Goal: Navigation & Orientation: Find specific page/section

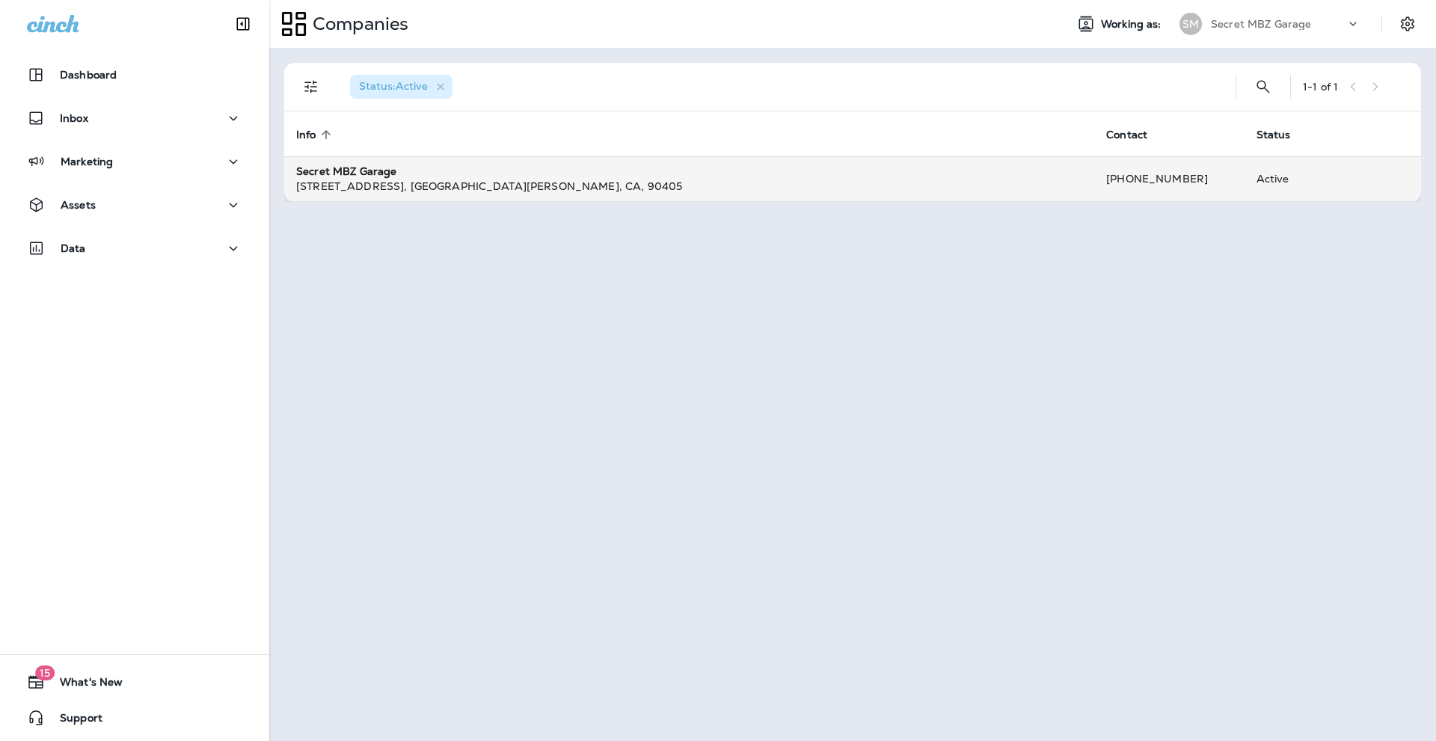
click at [350, 181] on div "[STREET_ADDRESS]" at bounding box center [689, 186] width 786 height 15
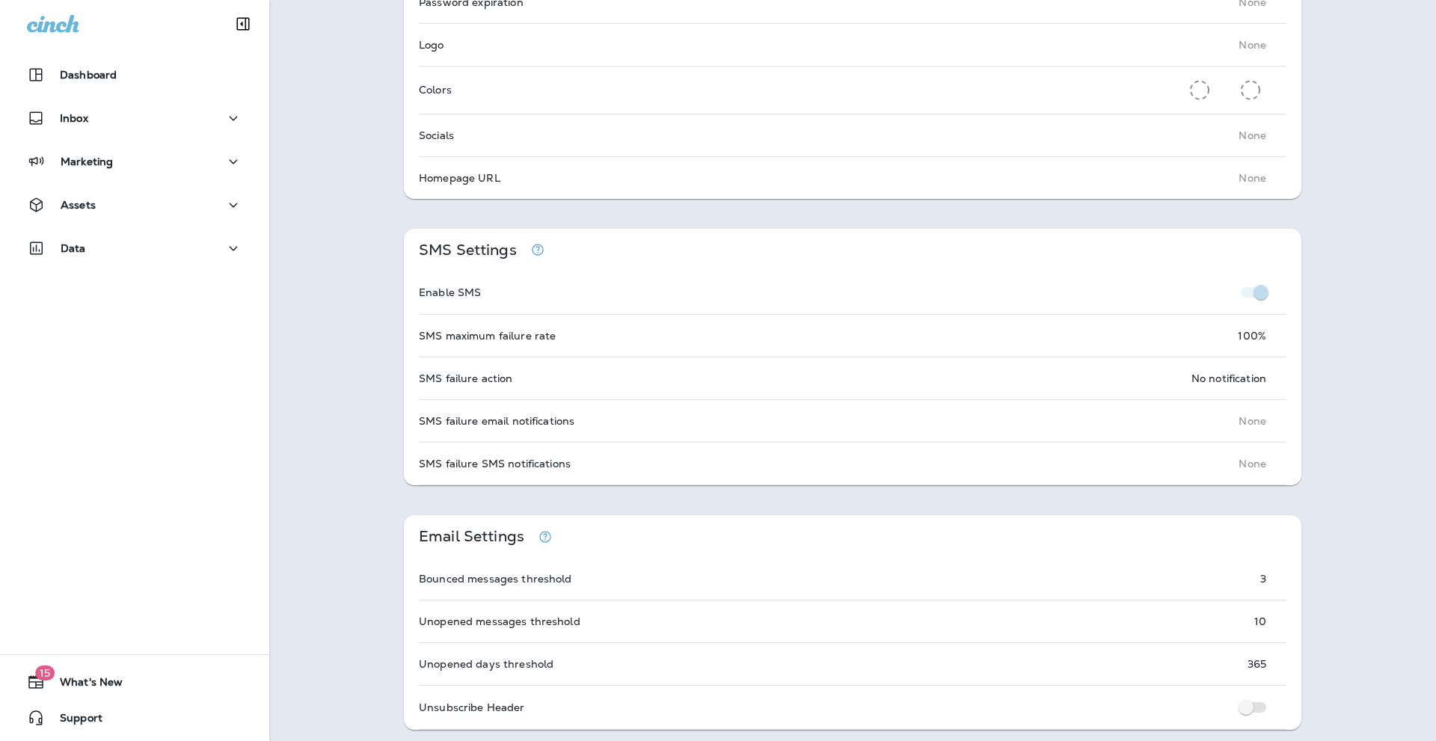
scroll to position [698, 0]
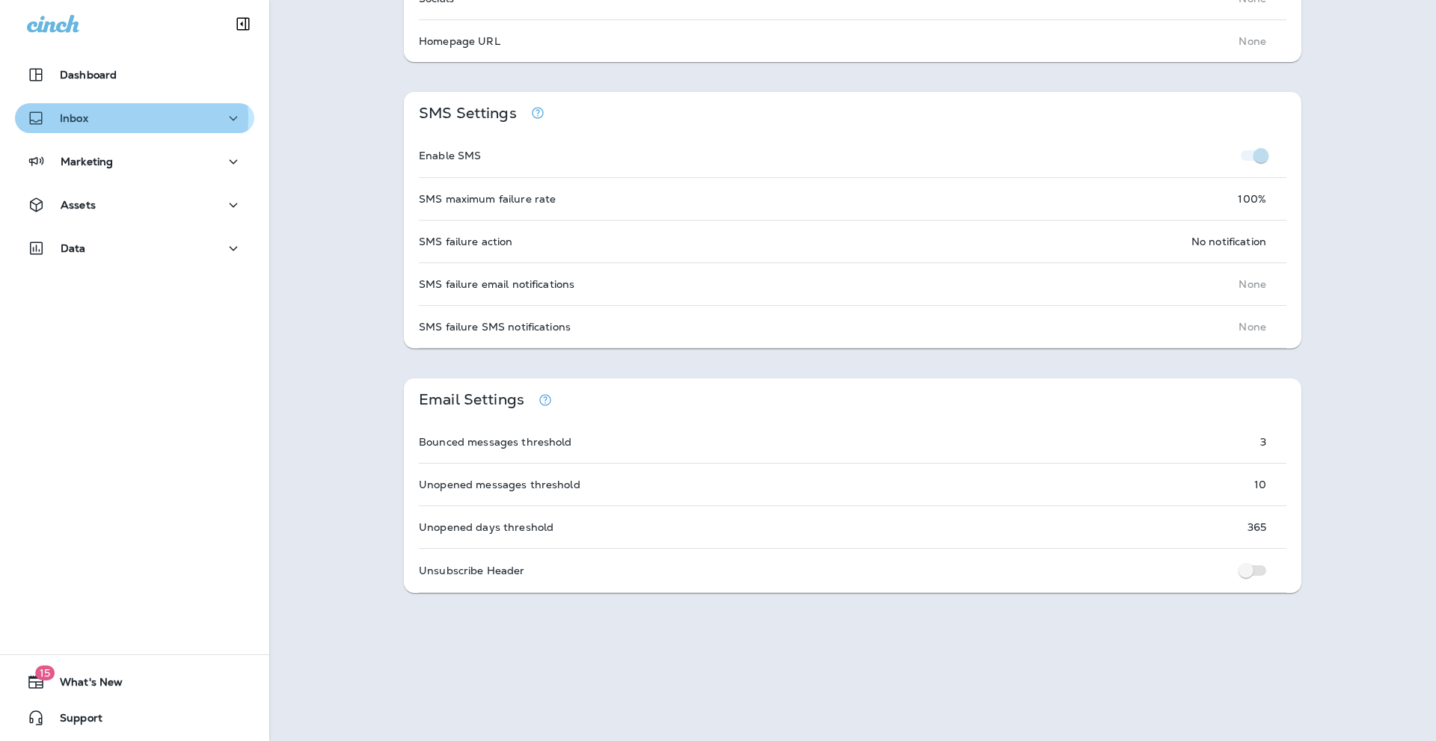
click at [67, 118] on p "Inbox" at bounding box center [74, 118] width 28 height 12
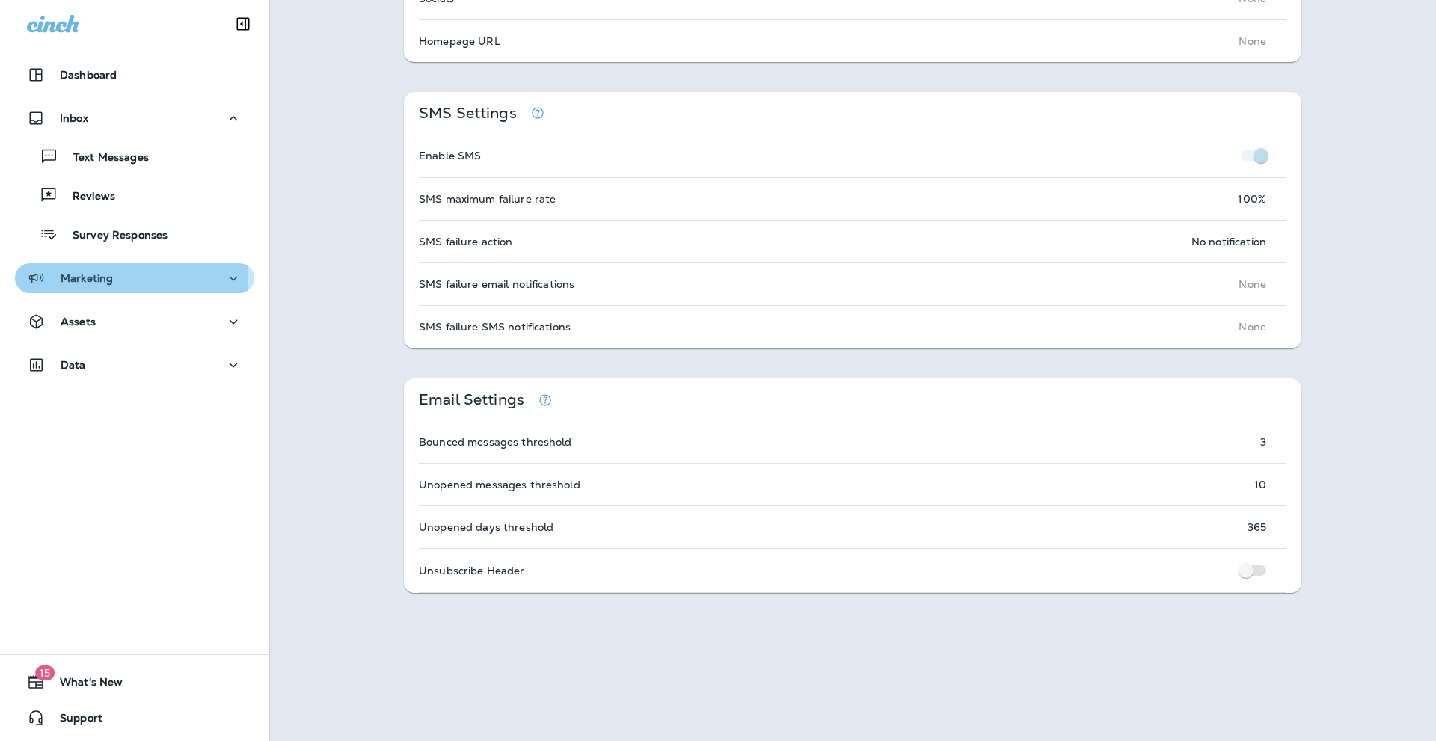
click at [87, 277] on p "Marketing" at bounding box center [87, 278] width 52 height 12
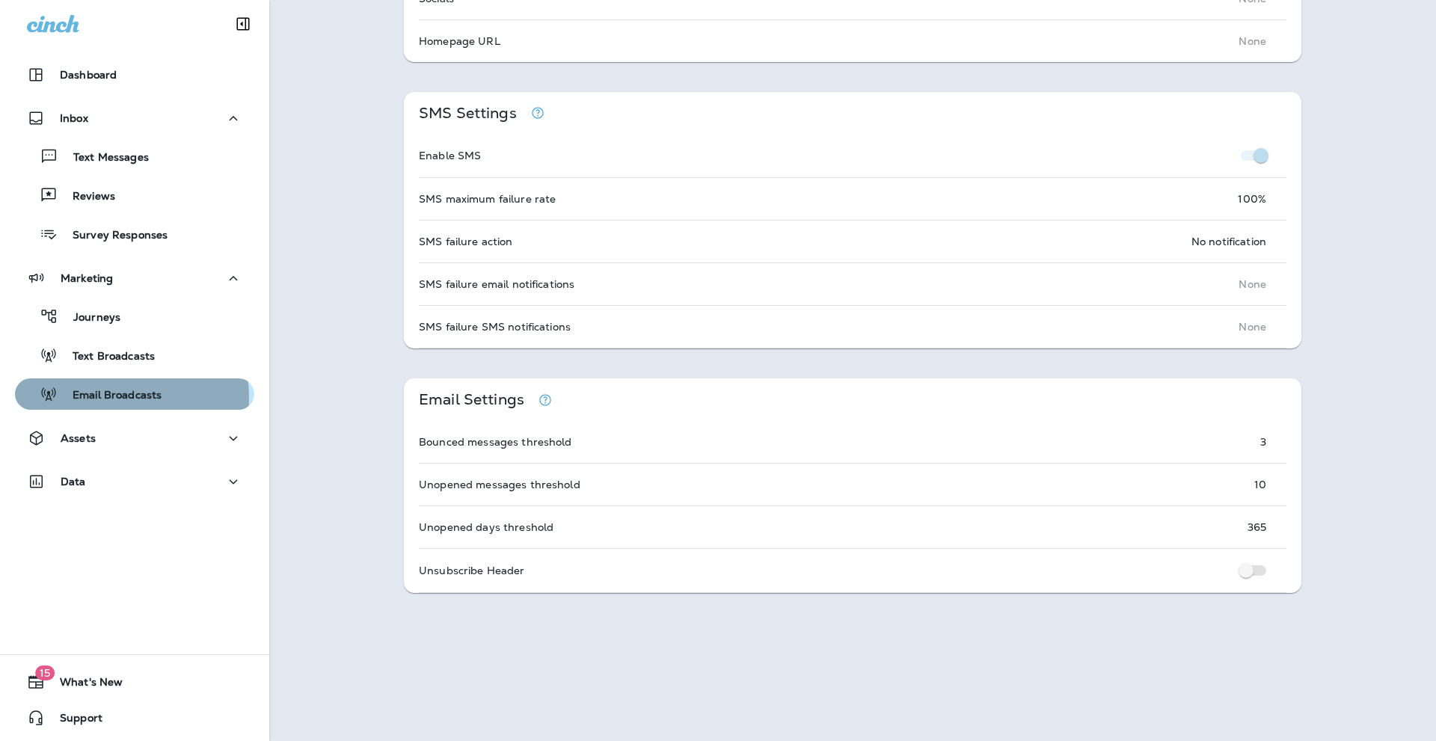
click at [120, 397] on p "Email Broadcasts" at bounding box center [110, 396] width 104 height 14
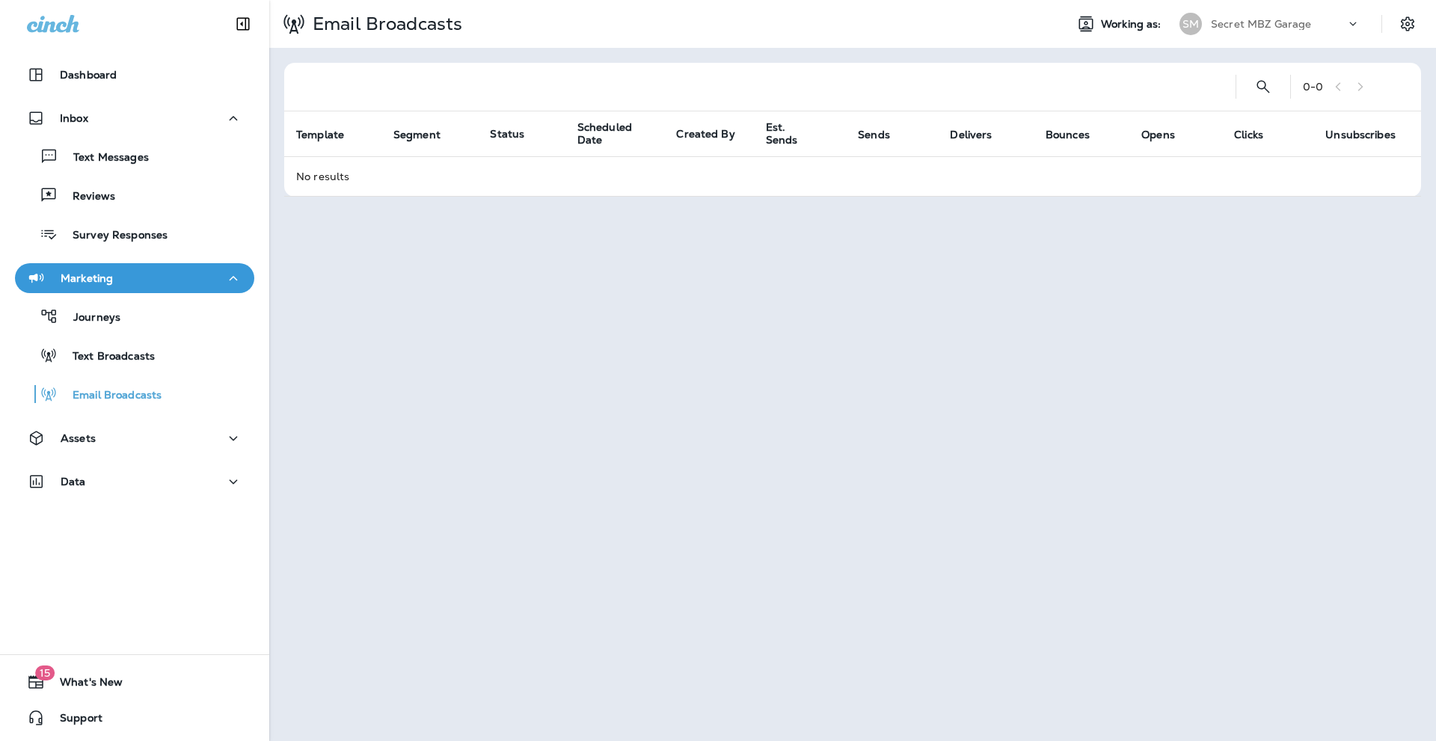
click at [90, 295] on div "Journeys Text Broadcasts Email Broadcasts" at bounding box center [134, 351] width 239 height 117
click at [90, 318] on p "Journeys" at bounding box center [89, 318] width 62 height 14
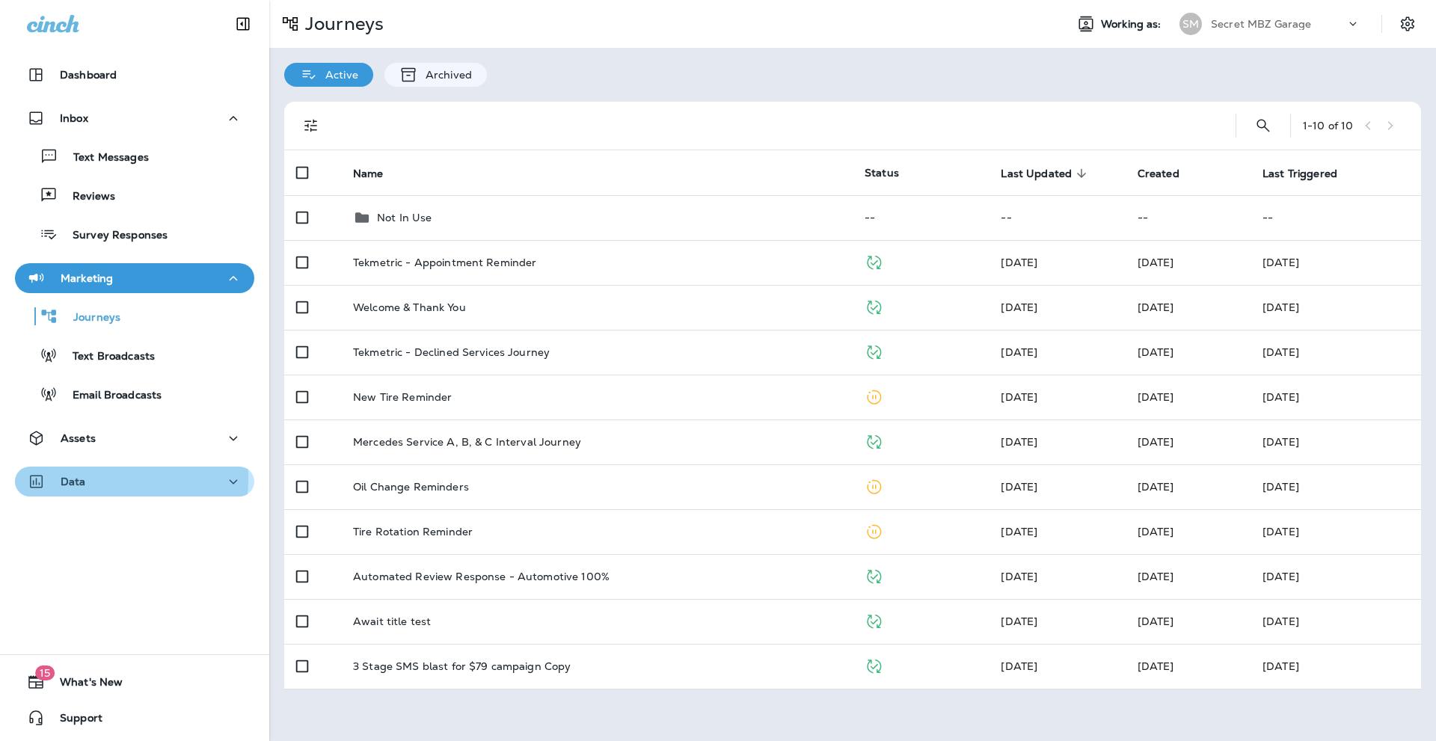
click at [85, 479] on div "Data" at bounding box center [134, 482] width 215 height 19
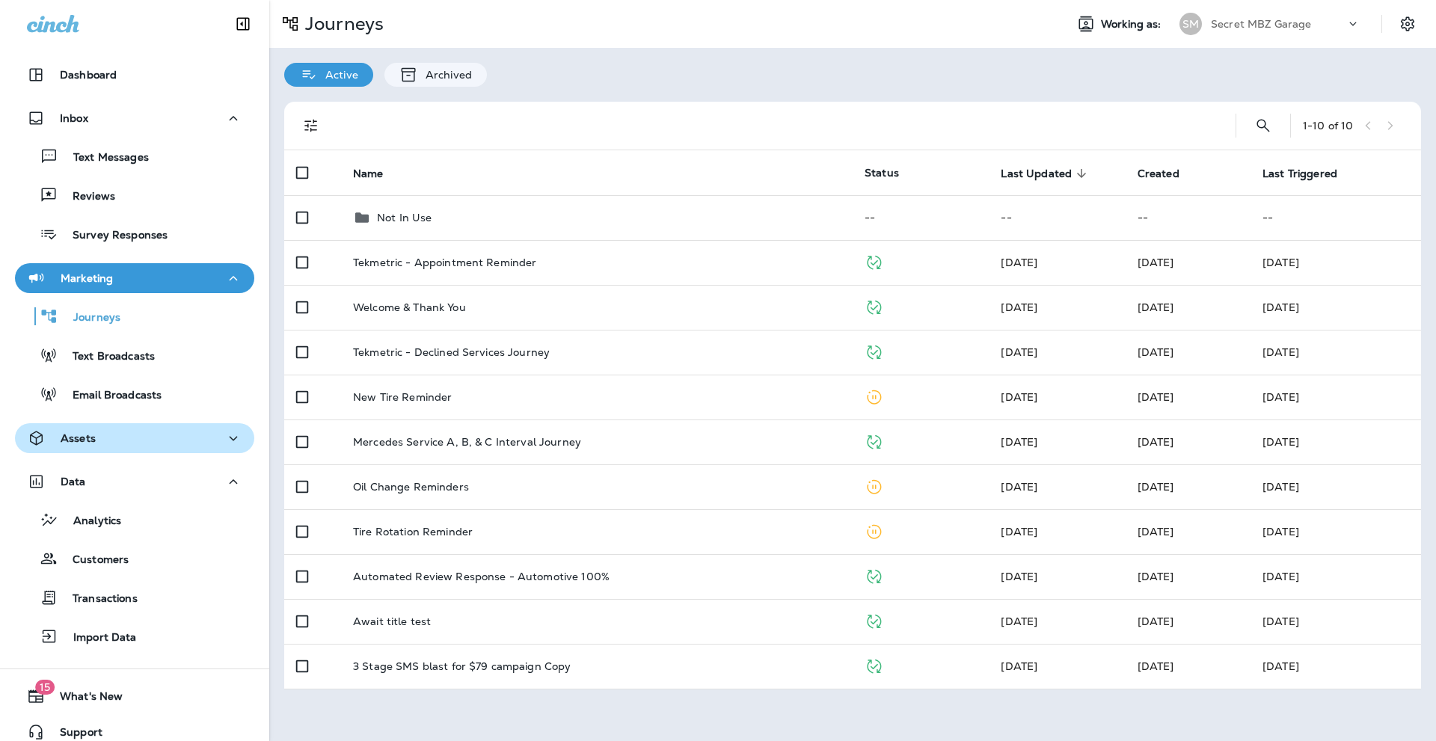
click at [78, 441] on p "Assets" at bounding box center [78, 438] width 35 height 12
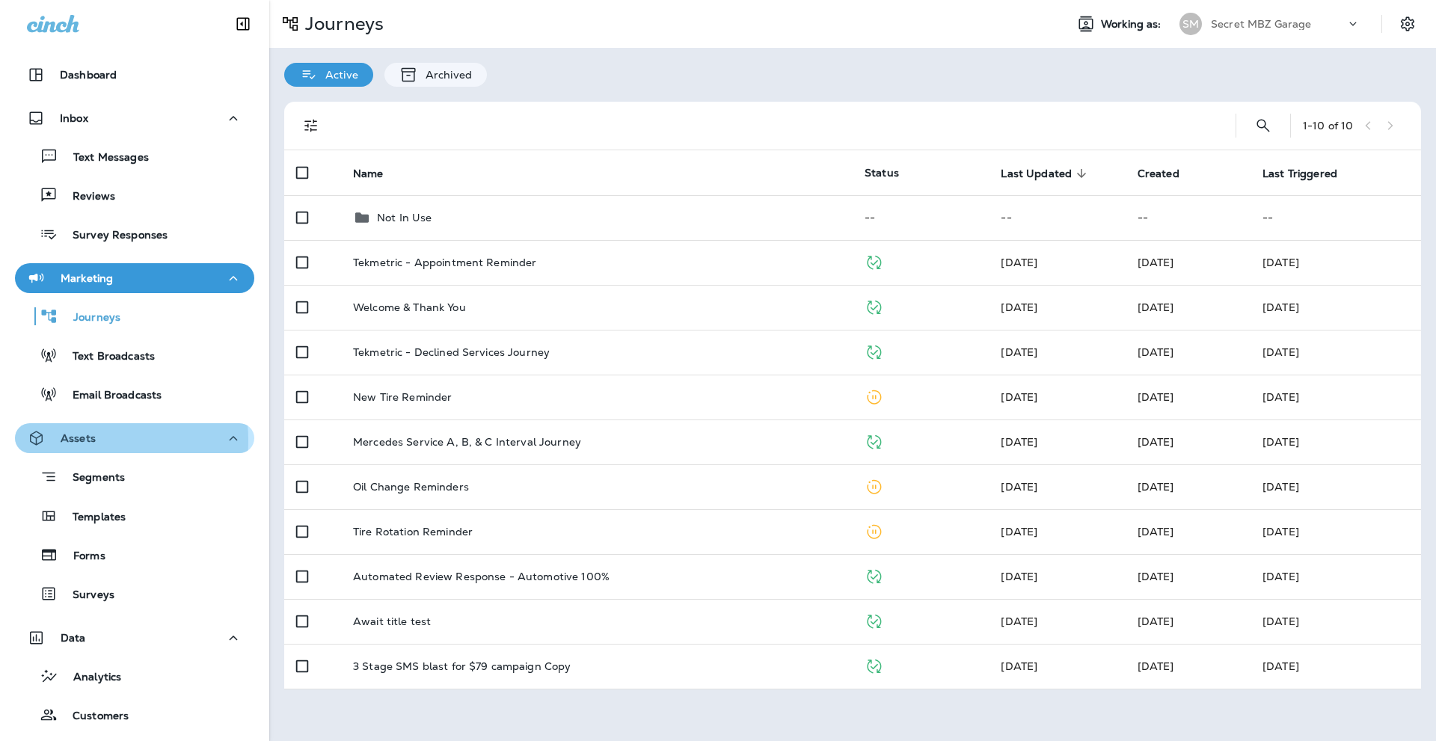
click at [78, 441] on p "Assets" at bounding box center [78, 438] width 35 height 12
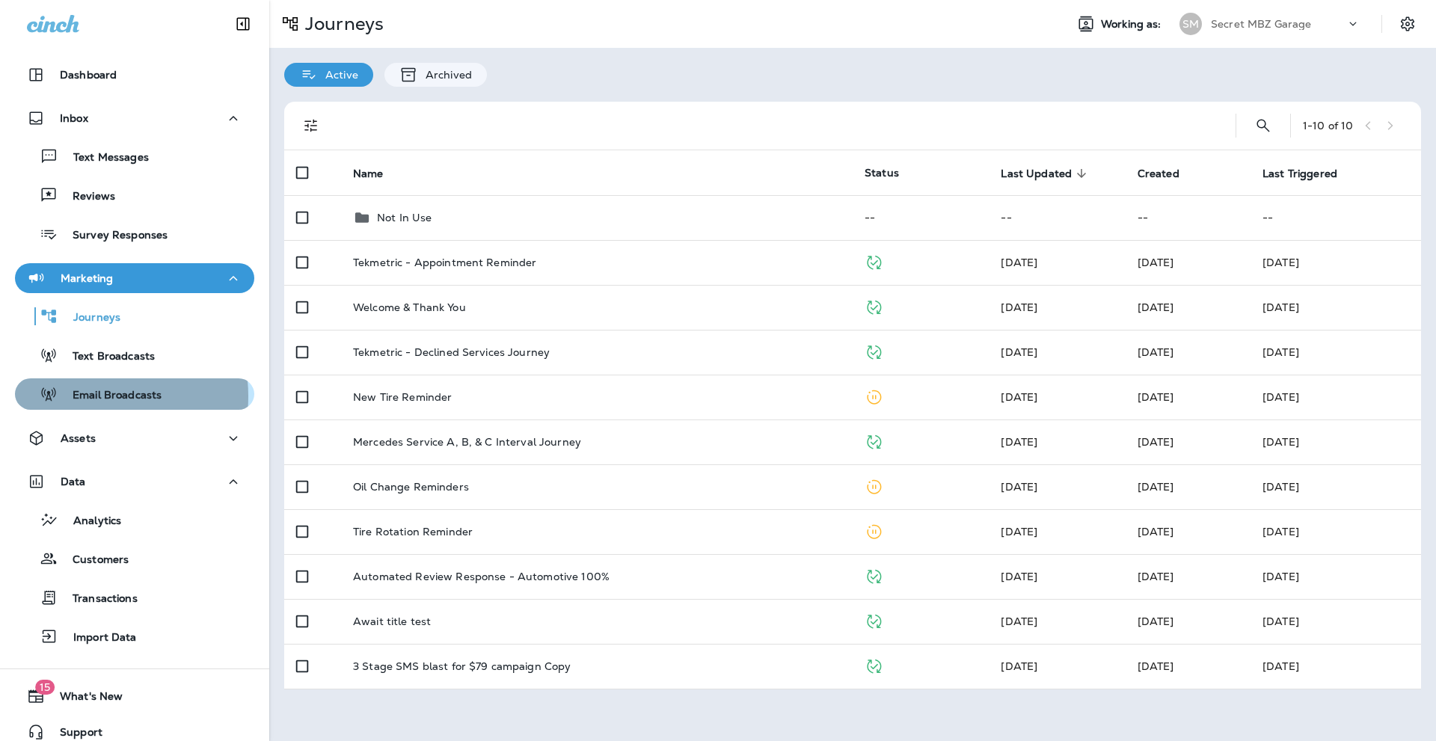
click at [80, 396] on p "Email Broadcasts" at bounding box center [110, 396] width 104 height 14
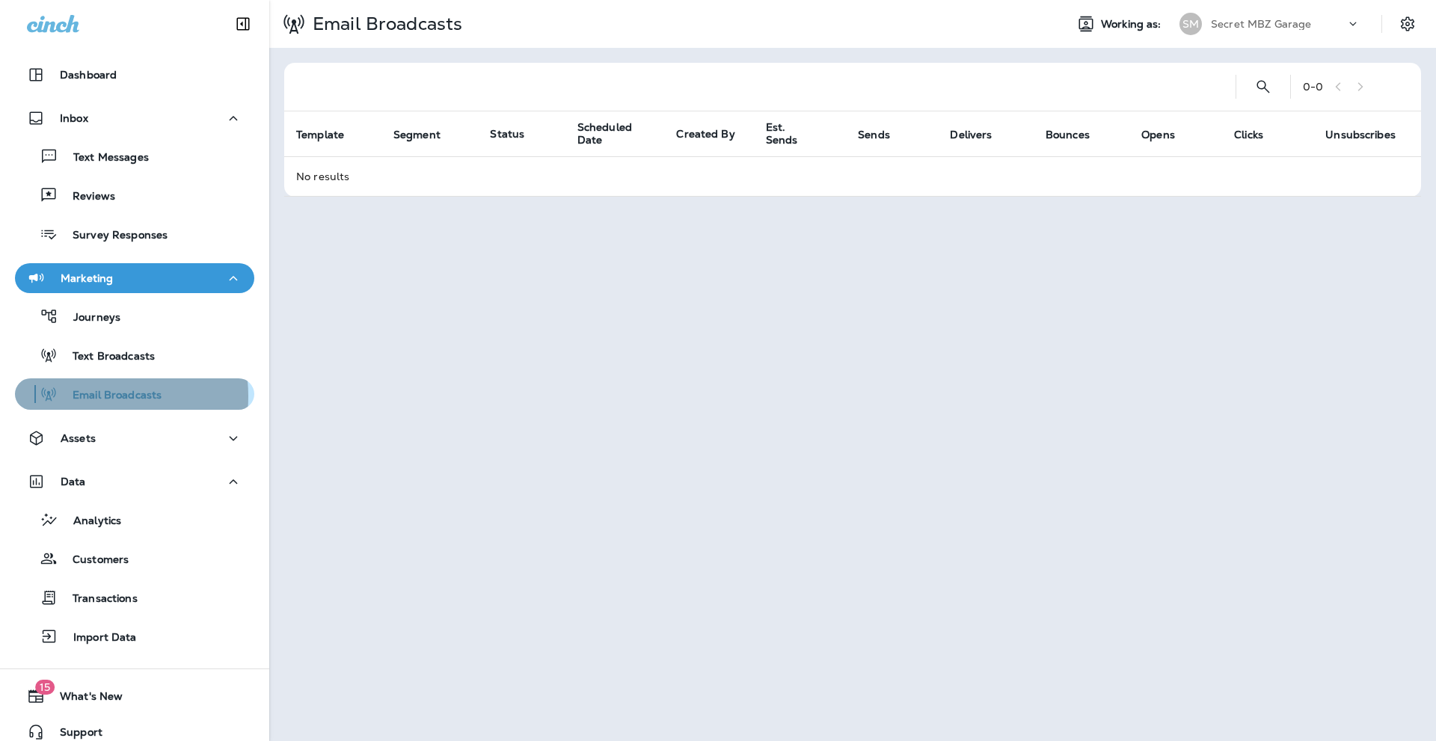
click at [80, 396] on p "Email Broadcasts" at bounding box center [110, 396] width 104 height 14
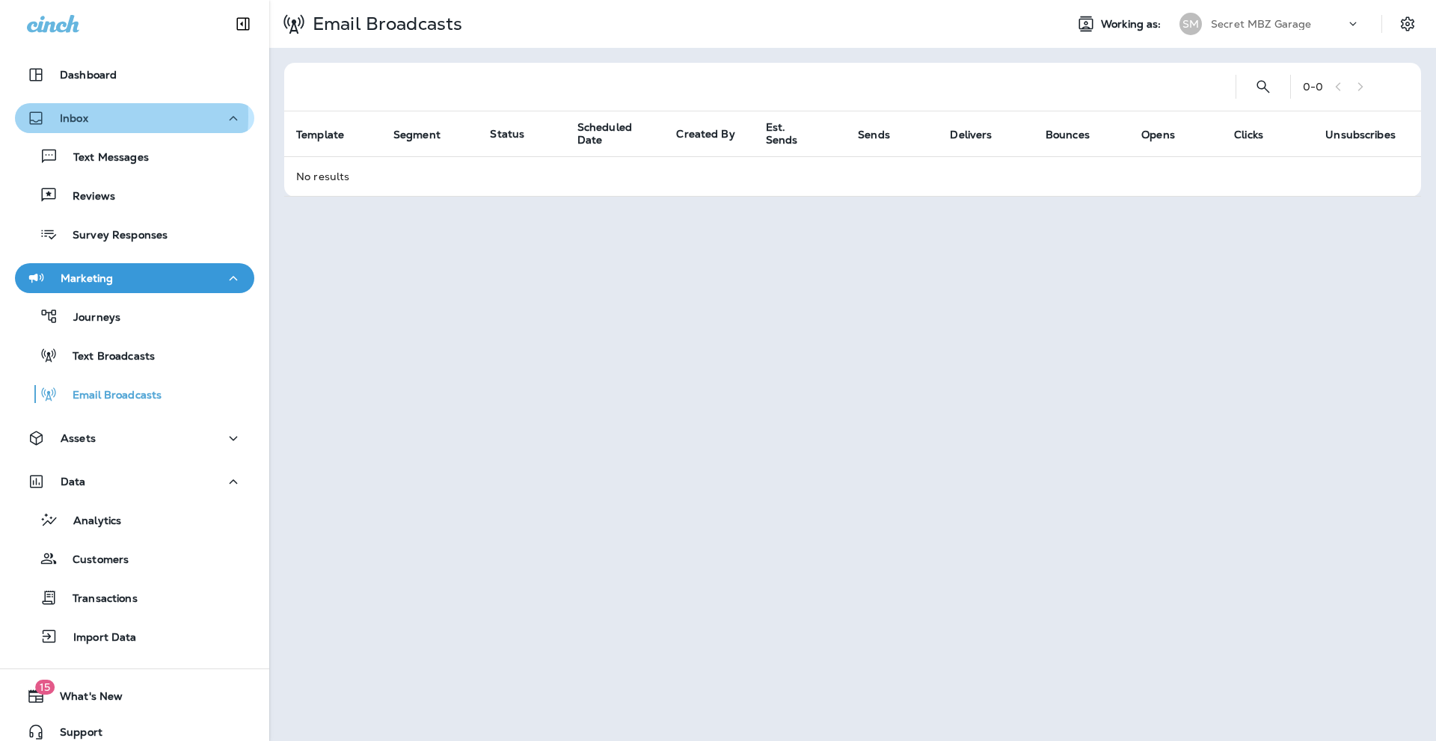
click at [67, 117] on p "Inbox" at bounding box center [74, 118] width 28 height 12
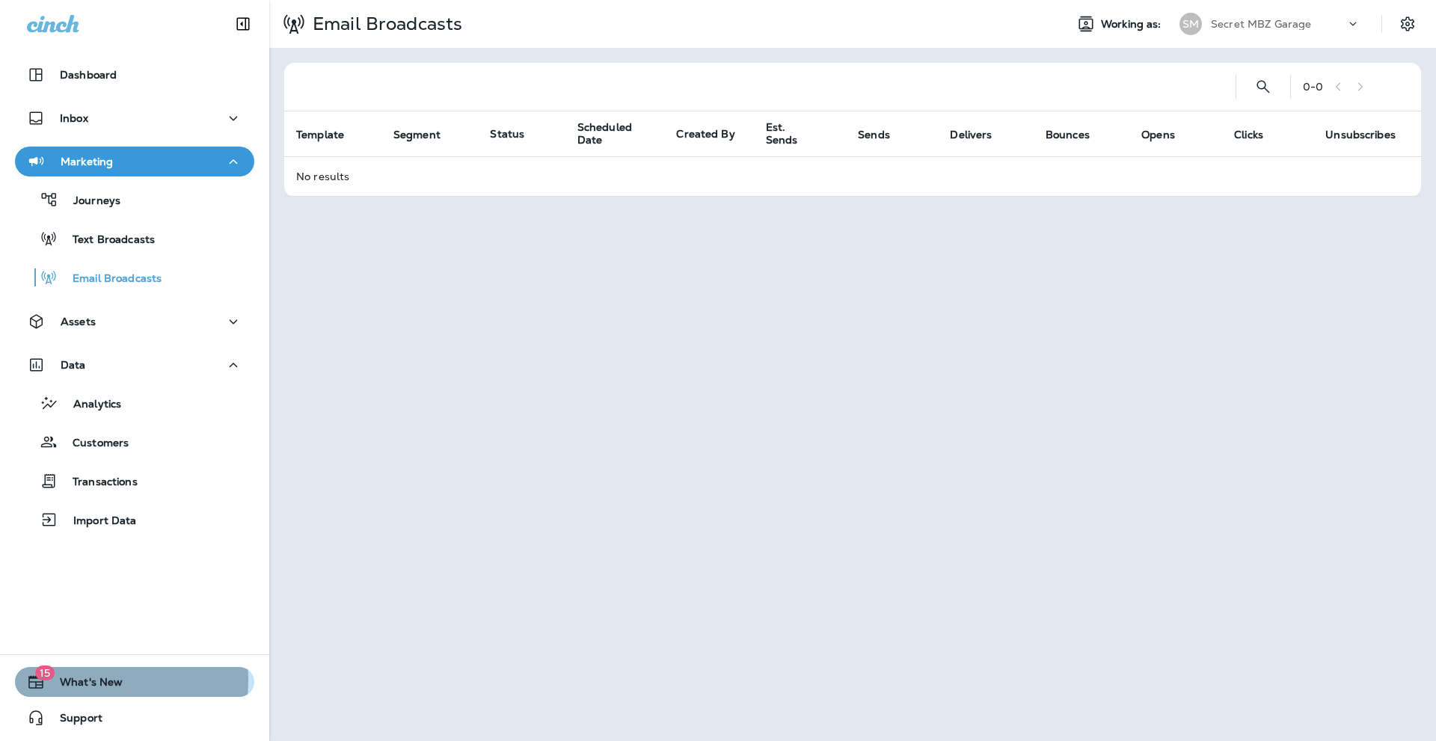
click at [69, 680] on span "What's New" at bounding box center [84, 685] width 78 height 18
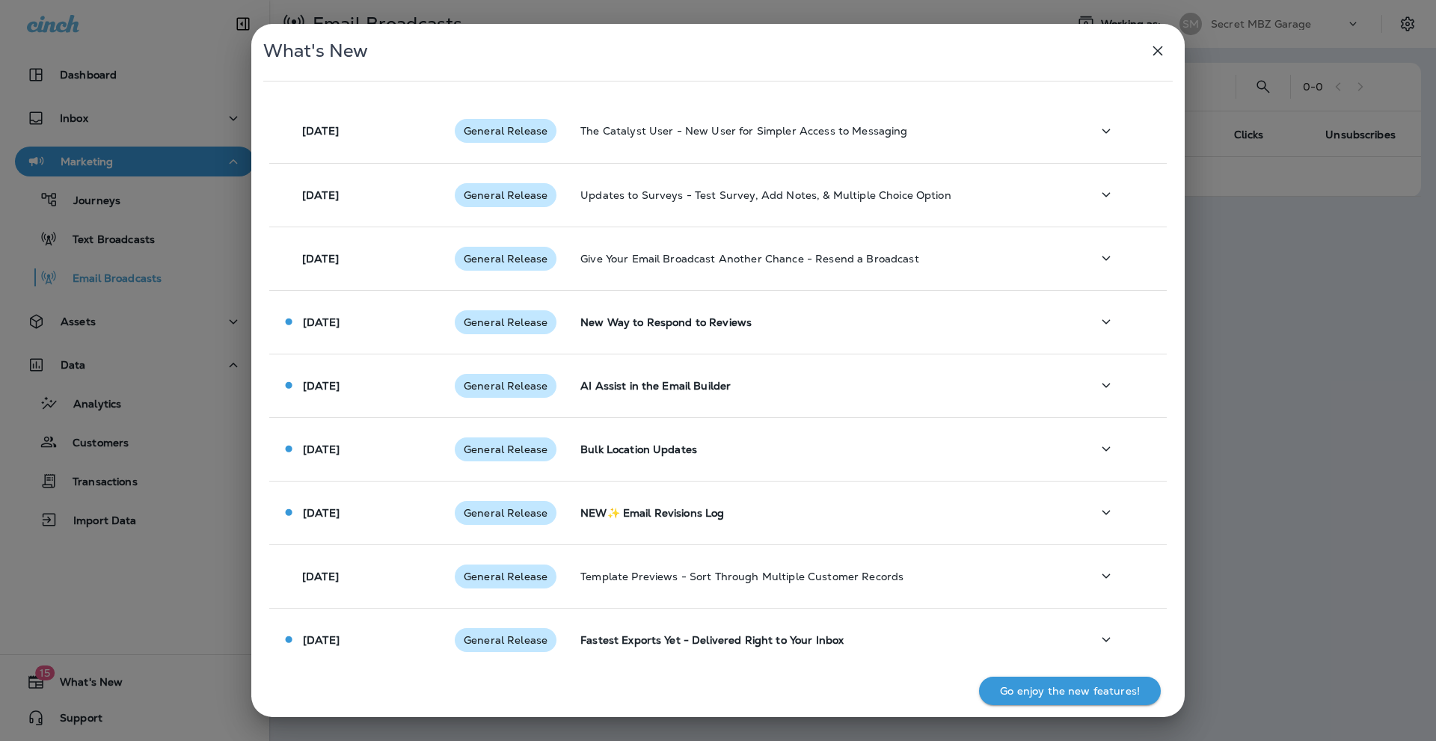
click at [1158, 51] on icon "button" at bounding box center [1158, 51] width 10 height 10
